Goal: Transaction & Acquisition: Subscribe to service/newsletter

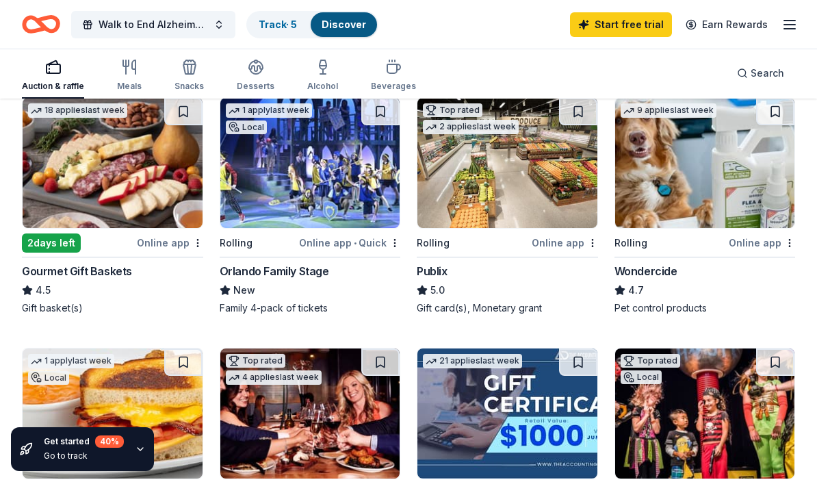
scroll to position [684, 0]
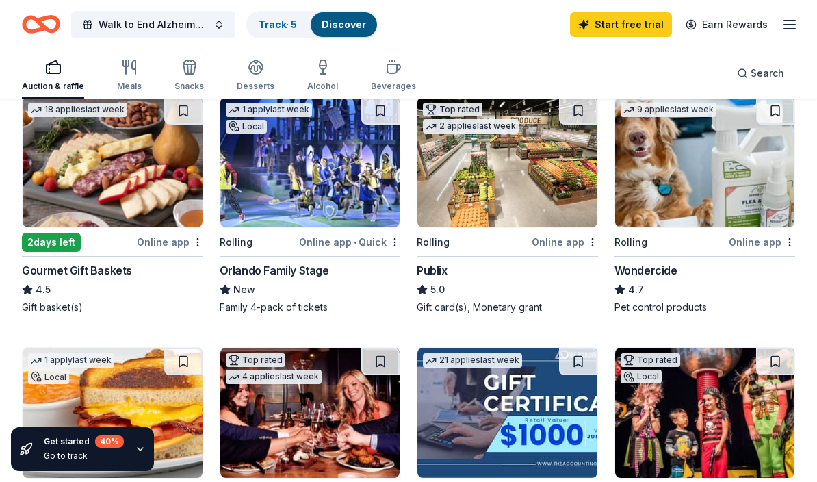
click at [94, 159] on img at bounding box center [113, 162] width 180 height 130
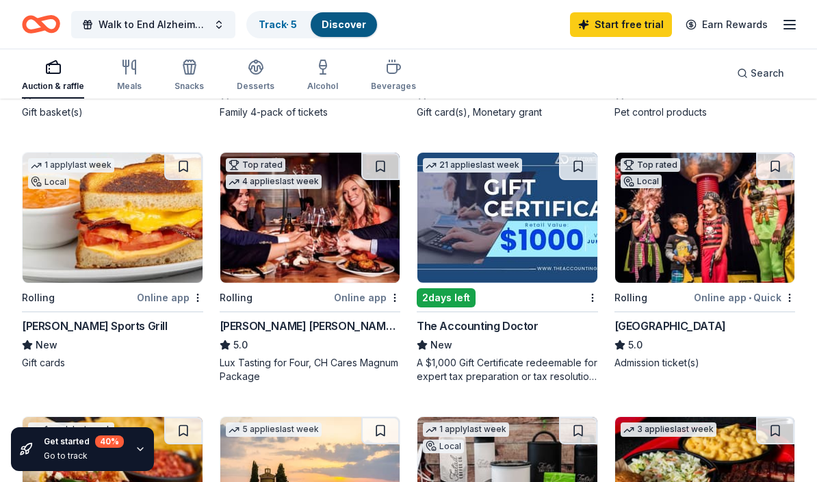
scroll to position [881, 0]
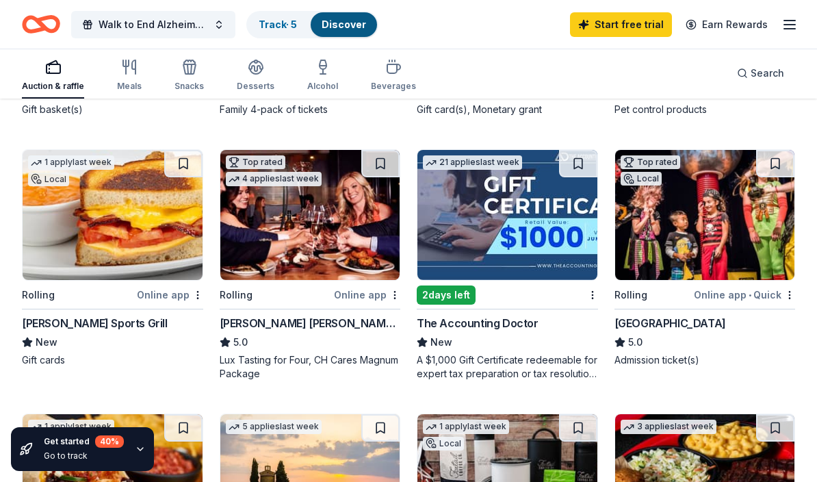
click at [316, 250] on img at bounding box center [310, 215] width 180 height 130
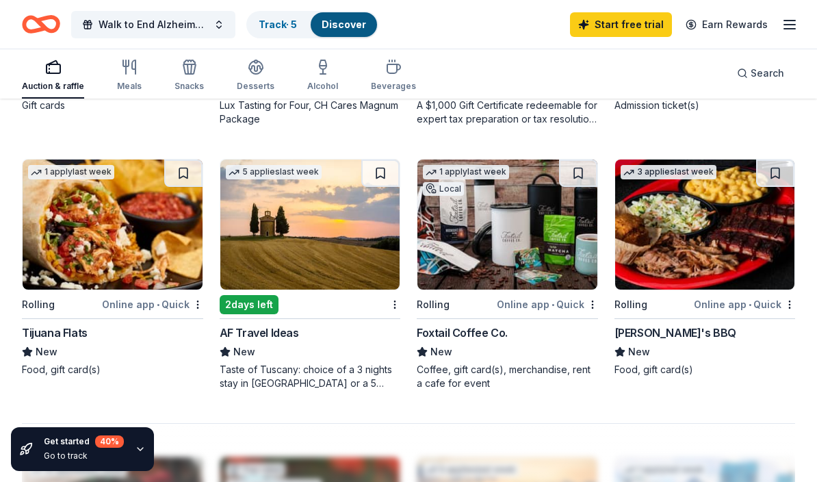
scroll to position [1139, 0]
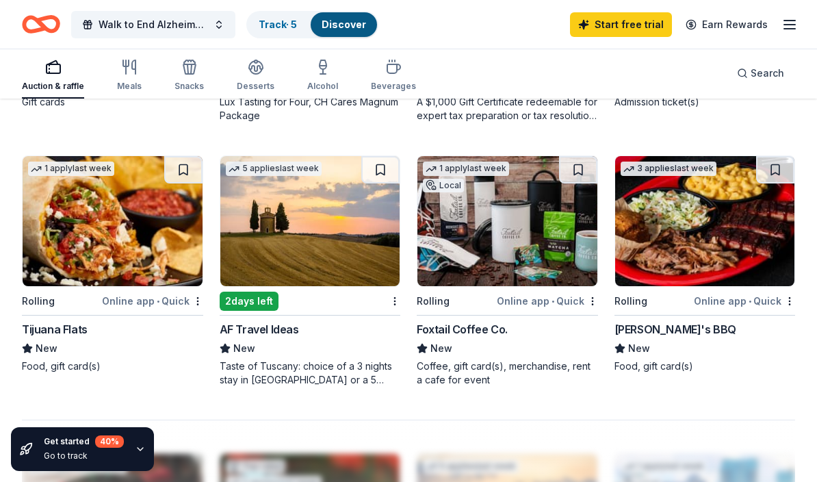
click at [693, 242] on img at bounding box center [705, 221] width 180 height 130
click at [120, 204] on img at bounding box center [113, 221] width 180 height 130
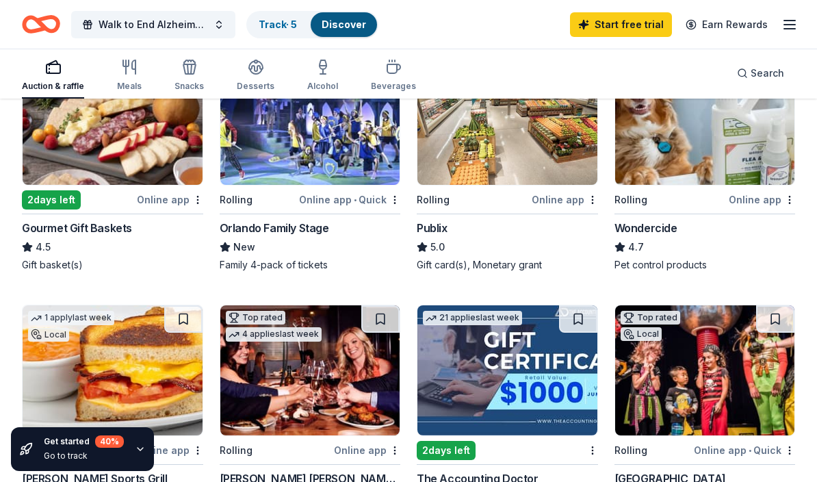
scroll to position [600, 0]
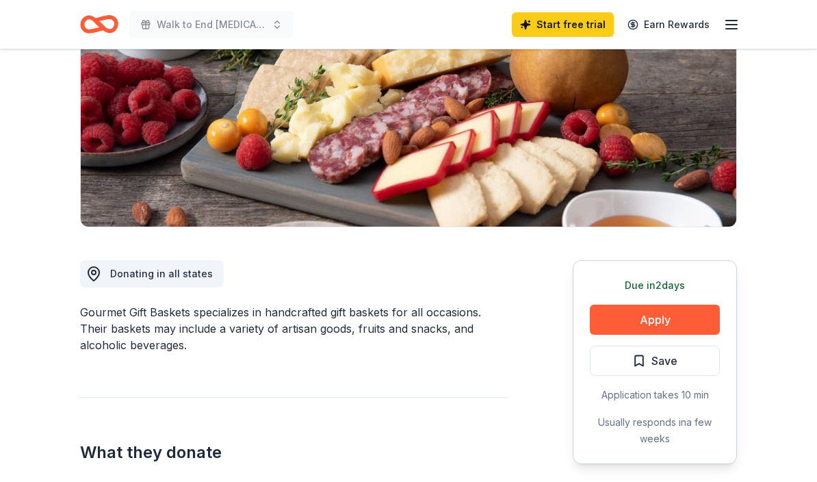
scroll to position [198, 0]
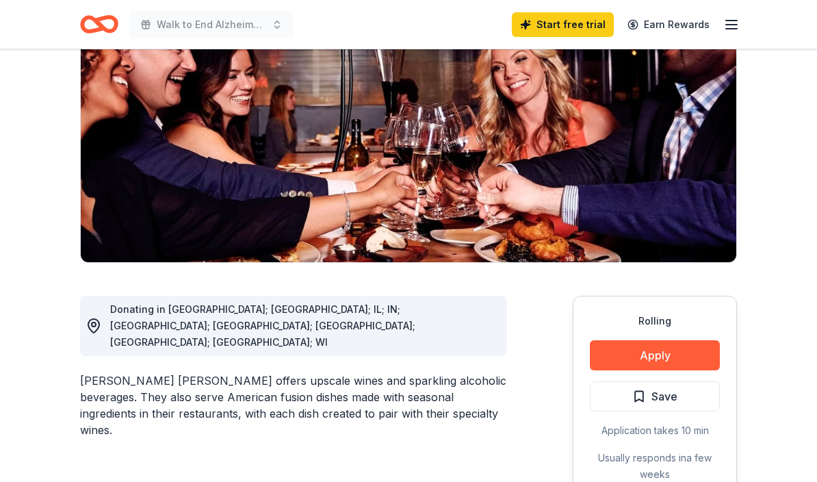
scroll to position [193, 0]
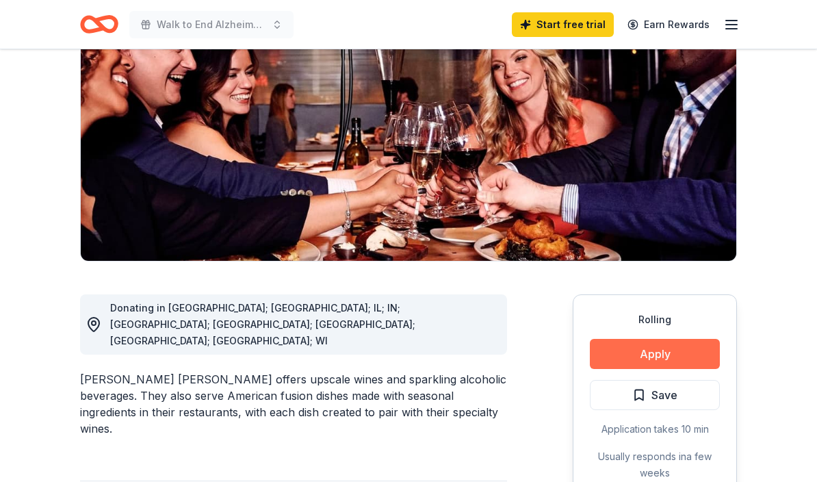
click at [652, 339] on button "Apply" at bounding box center [655, 354] width 130 height 30
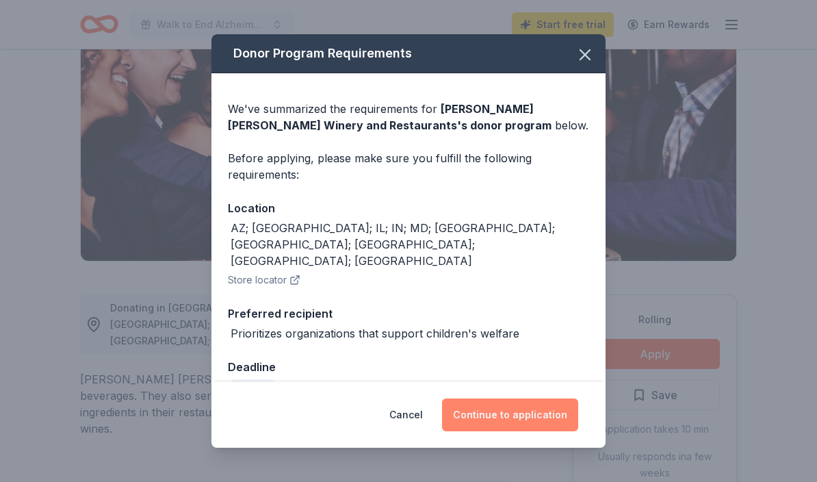
click at [514, 413] on button "Continue to application" at bounding box center [510, 414] width 136 height 33
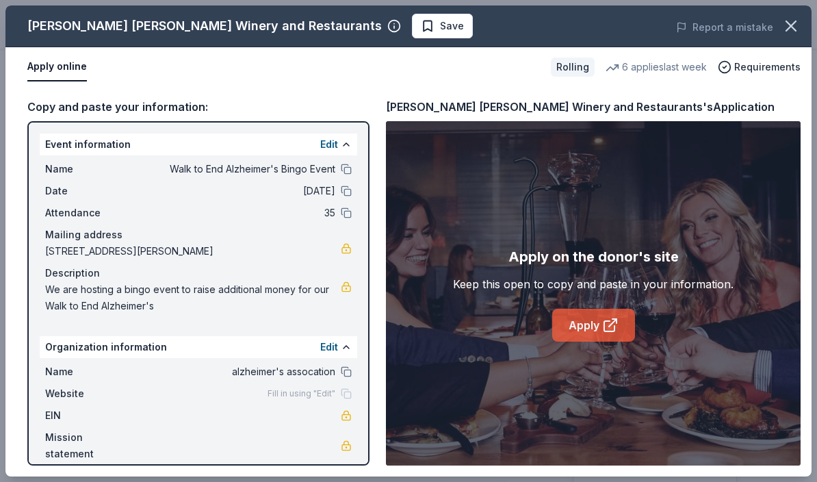
click at [593, 322] on link "Apply" at bounding box center [593, 325] width 83 height 33
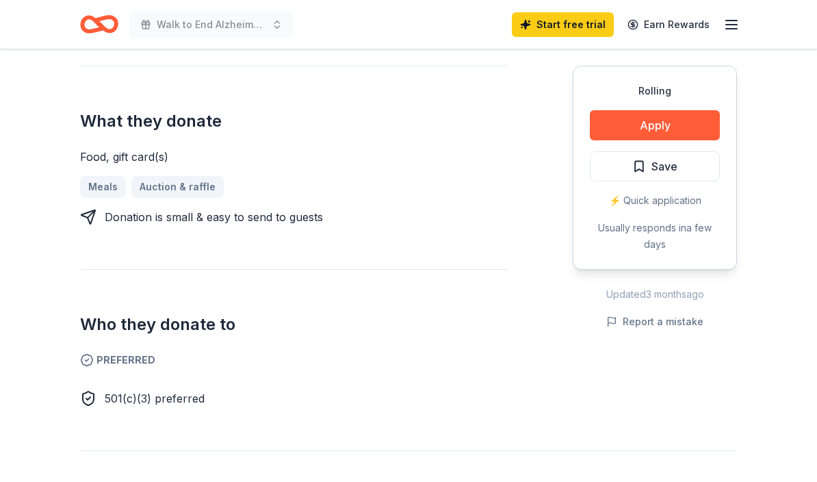
scroll to position [645, 0]
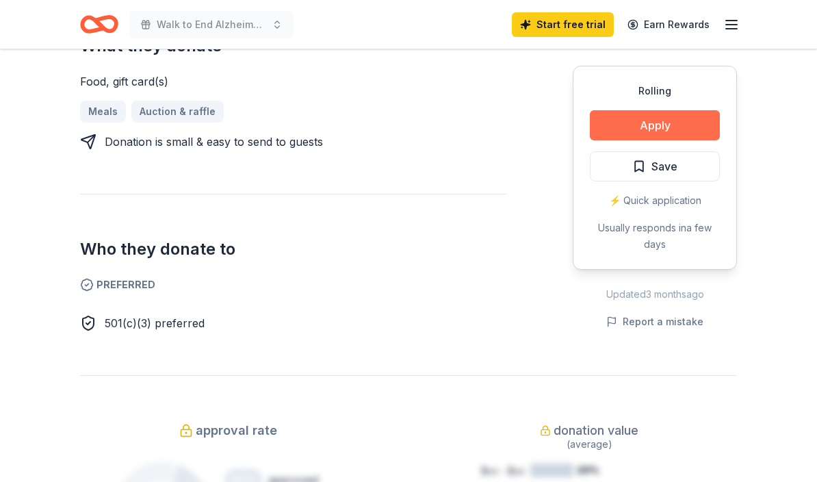
click at [651, 111] on button "Apply" at bounding box center [655, 125] width 130 height 30
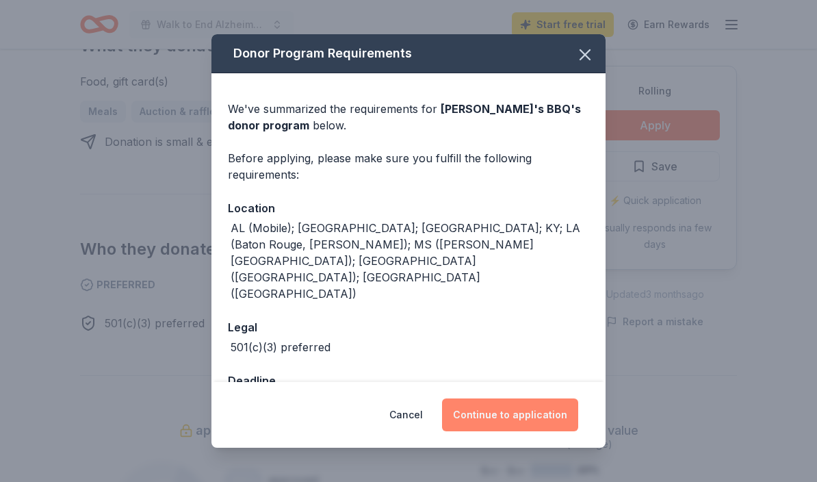
click at [519, 409] on button "Continue to application" at bounding box center [510, 414] width 136 height 33
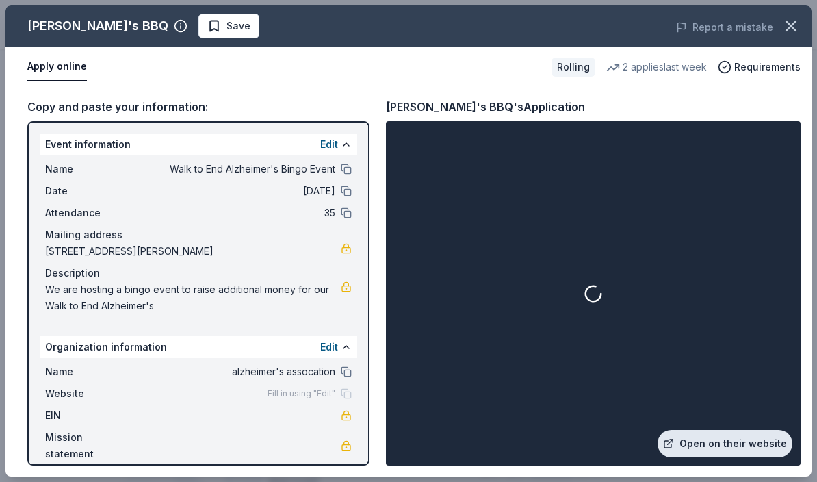
click at [719, 439] on link "Open on their website" at bounding box center [725, 443] width 135 height 27
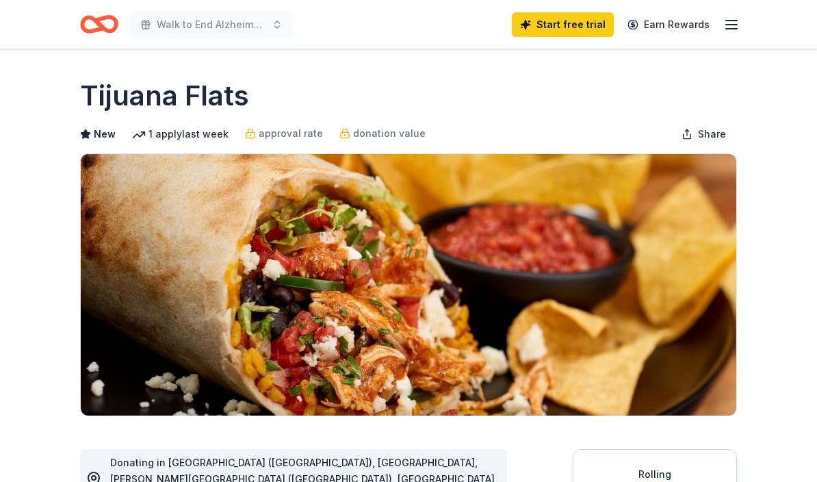
scroll to position [109, 0]
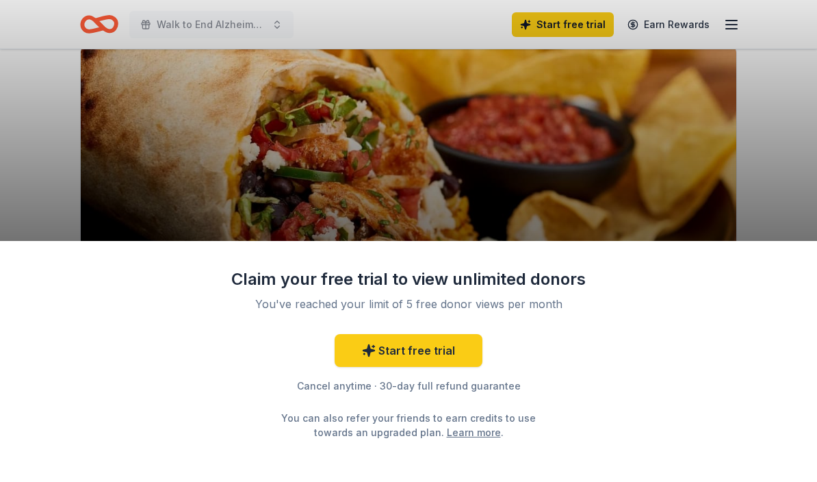
click at [770, 182] on div "Claim your free trial to view unlimited donors You've reached your limit of 5 f…" at bounding box center [408, 241] width 817 height 482
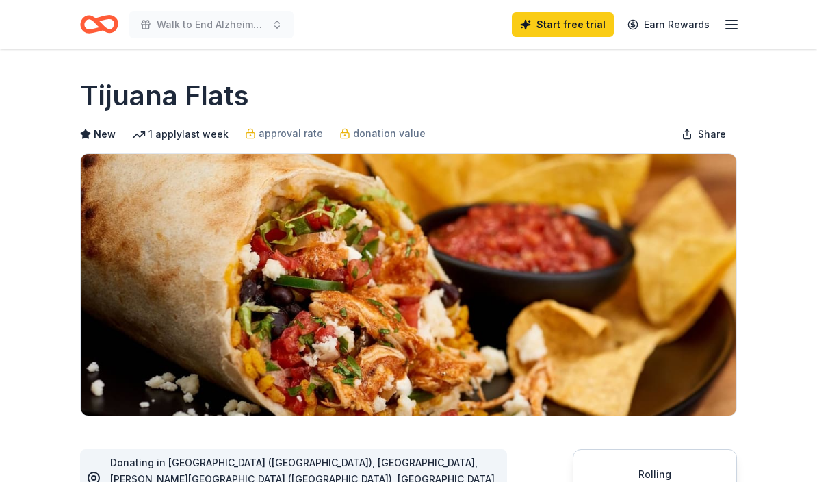
scroll to position [112, 0]
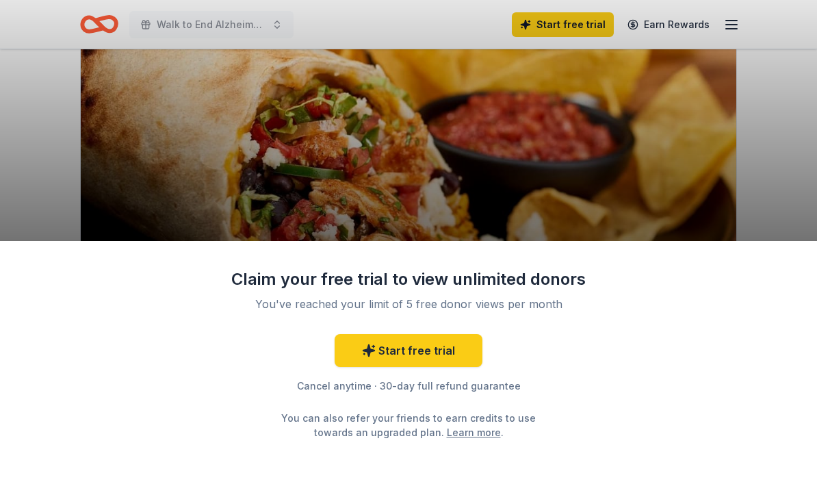
click at [656, 391] on div "Claim your free trial to view unlimited donors You've reached your limit of 5 f…" at bounding box center [408, 361] width 817 height 241
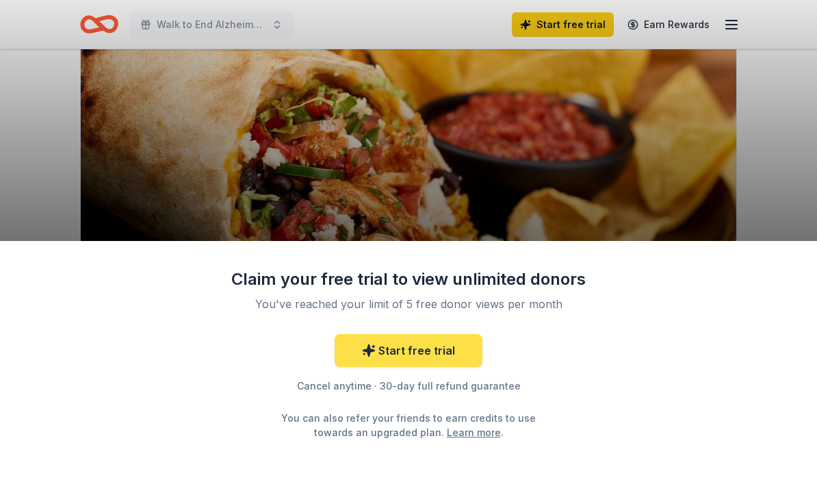
click at [450, 348] on link "Start free trial" at bounding box center [409, 350] width 148 height 33
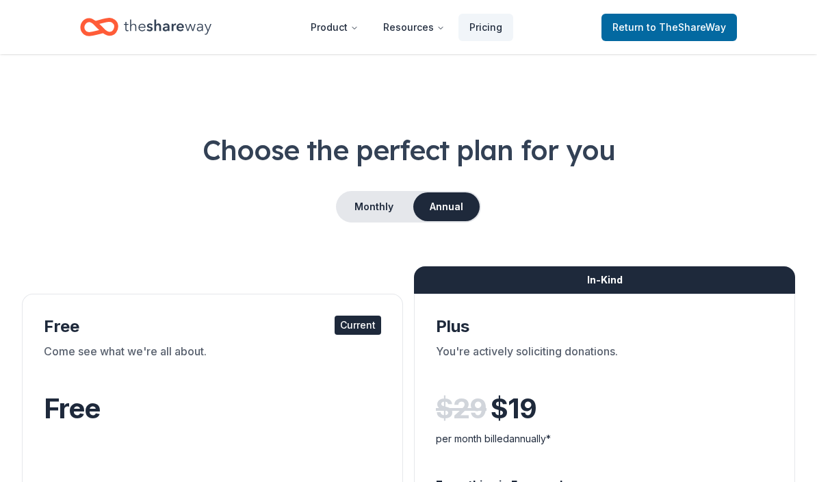
click at [312, 354] on div "Come see what we're all about." at bounding box center [212, 362] width 337 height 38
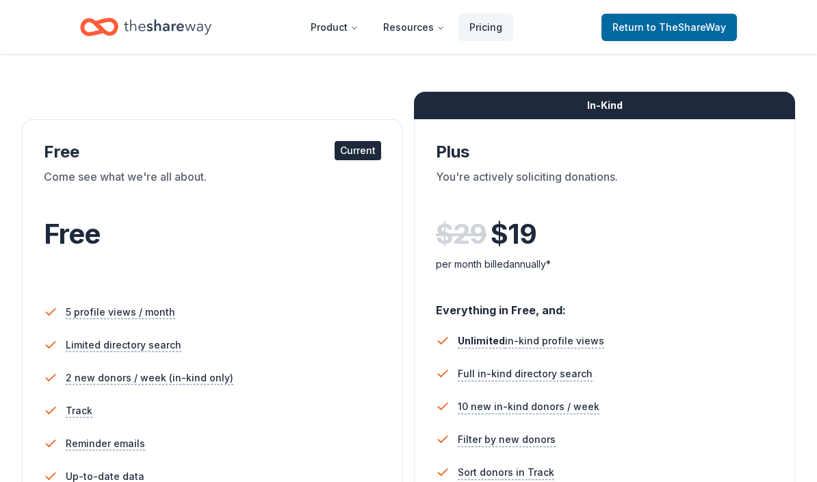
scroll to position [126, 0]
